Goal: Information Seeking & Learning: Learn about a topic

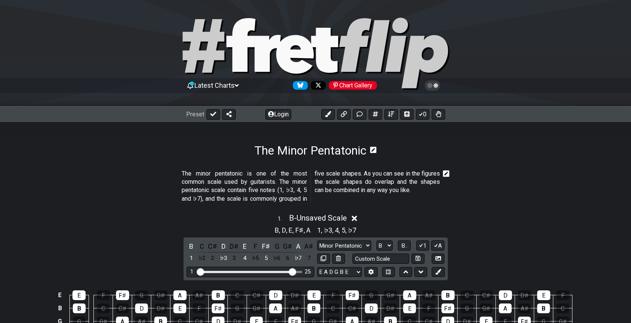
select select "B"
select select "Minor Pentatonic"
select select "A"
select select "Major Pentatonic"
select select "A"
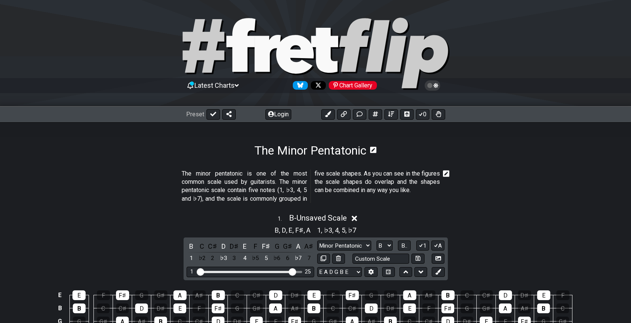
select select "C"
click at [353, 87] on div "Chart Gallery" at bounding box center [353, 85] width 48 height 9
click at [536, 156] on section "The Minor Pentatonic" at bounding box center [315, 139] width 631 height 35
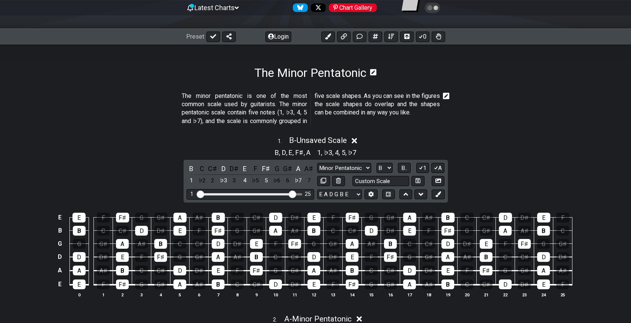
scroll to position [80, 0]
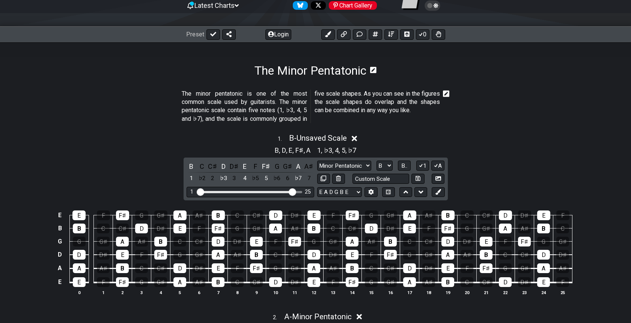
click at [566, 152] on div "B , D , E , F♯ , A 1 , ♭3 , 4 , 5 , ♭7" at bounding box center [315, 150] width 631 height 12
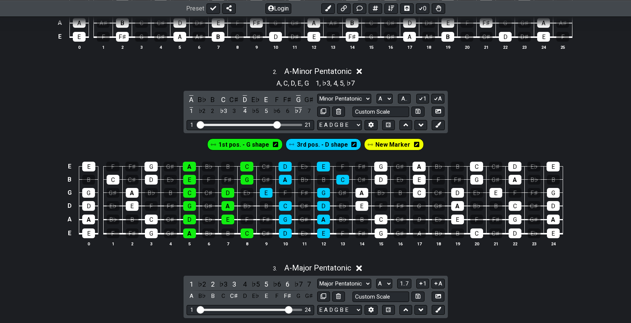
scroll to position [311, 0]
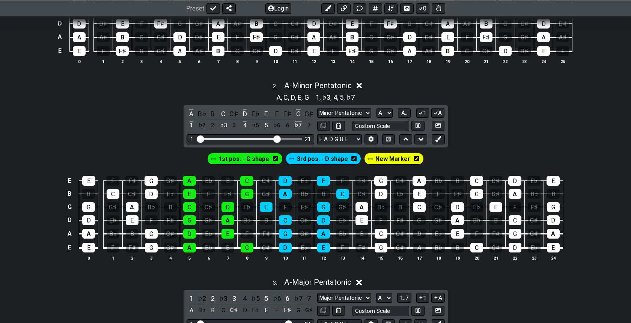
click at [354, 157] on icon at bounding box center [353, 159] width 5 height 6
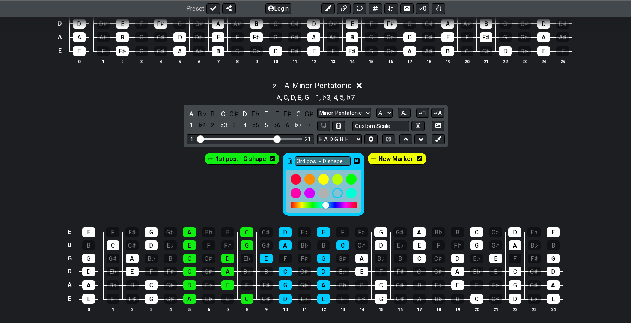
click at [291, 161] on icon at bounding box center [289, 161] width 5 height 6
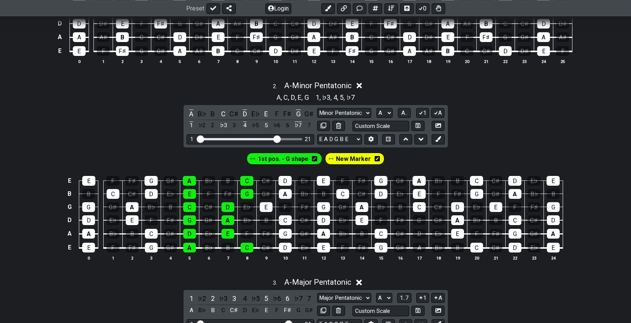
click at [314, 157] on icon at bounding box center [314, 158] width 5 height 5
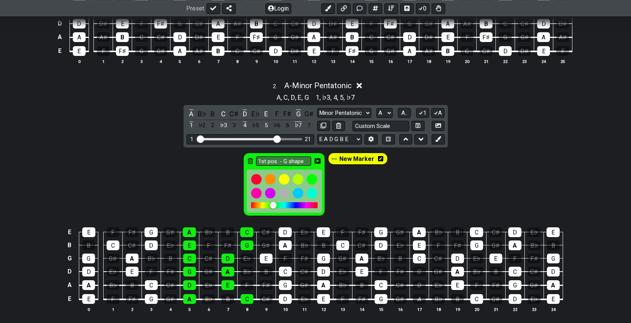
click at [249, 161] on icon at bounding box center [250, 161] width 5 height 6
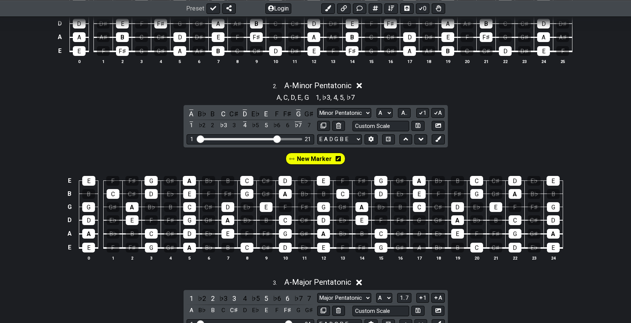
click at [339, 158] on icon at bounding box center [338, 158] width 5 height 5
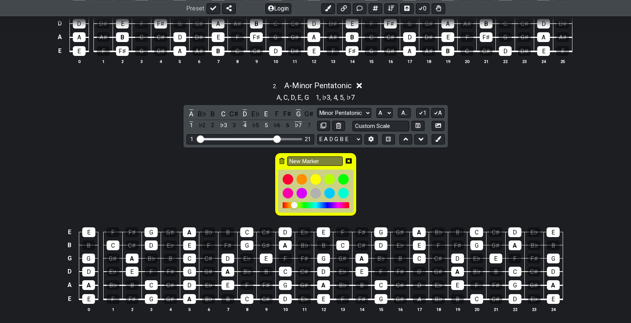
click at [280, 161] on icon at bounding box center [281, 161] width 5 height 6
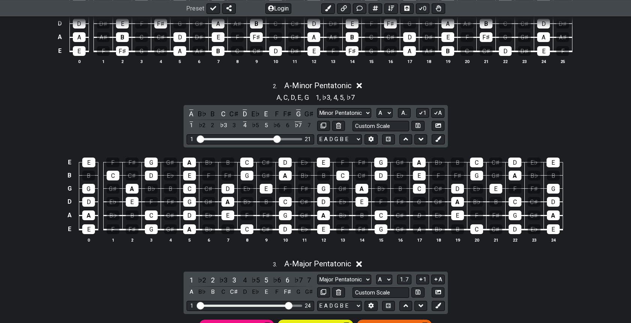
click at [536, 110] on div "2 . A - Minor Pentatonic A , C , D , E , G 1 , ♭3 , 4 , 5 , ♭7 A B♭ B C C♯ D E♭…" at bounding box center [315, 165] width 631 height 177
